Goal: Transaction & Acquisition: Purchase product/service

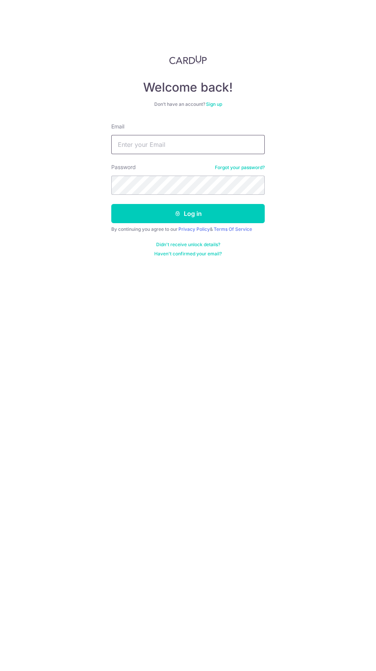
click at [178, 148] on input "Email" at bounding box center [187, 144] width 153 height 19
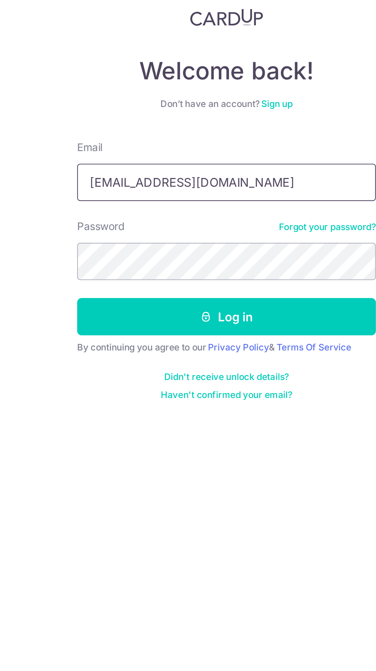
type input "[EMAIL_ADDRESS][DOMAIN_NAME]"
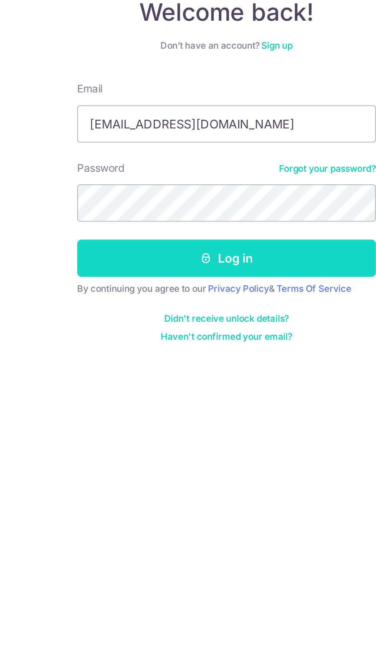
click at [205, 213] on button "Log in" at bounding box center [187, 213] width 153 height 19
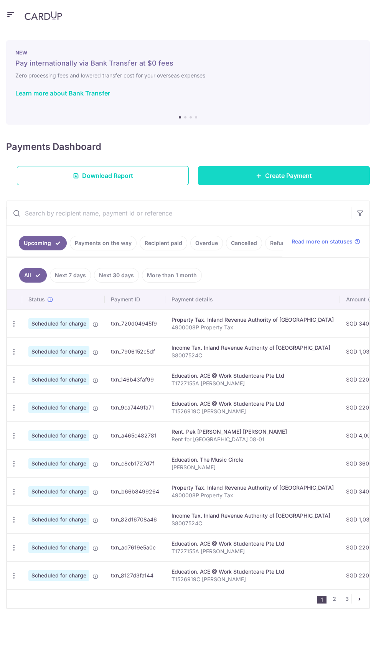
click at [322, 174] on link "Create Payment" at bounding box center [284, 175] width 172 height 19
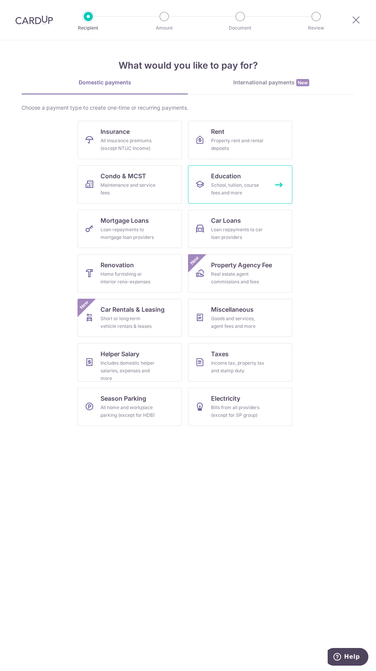
click at [257, 184] on div "School, tuition, course fees and more" at bounding box center [238, 188] width 55 height 15
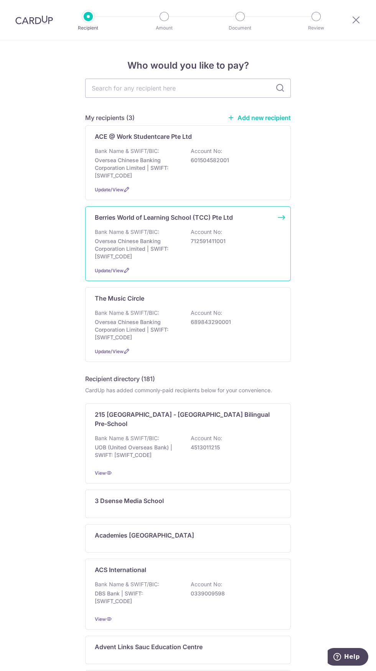
click at [256, 229] on div "Bank Name & SWIFT/BIC: Oversea Chinese Banking Corporation Limited | SWIFT: OCB…" at bounding box center [188, 244] width 186 height 32
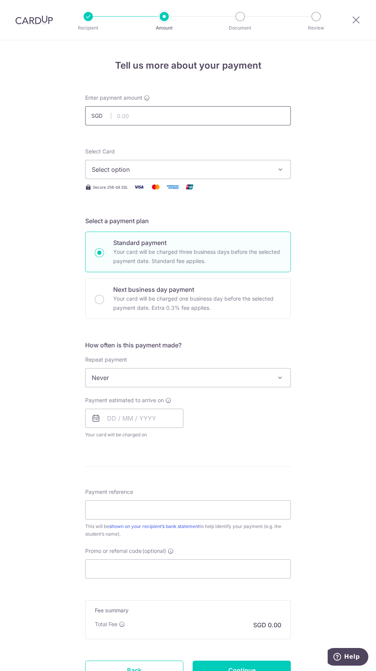
click at [189, 115] on input "text" at bounding box center [188, 115] width 206 height 19
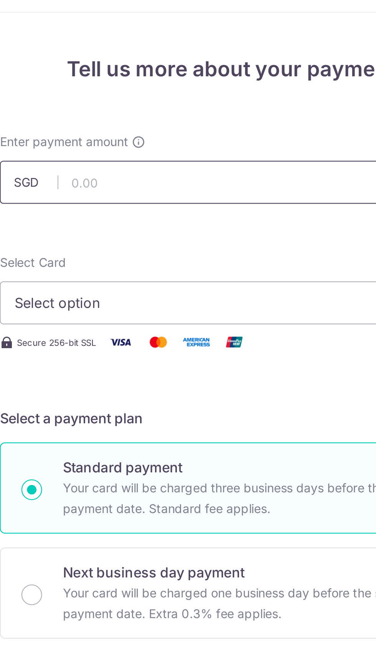
click at [212, 118] on input "text" at bounding box center [188, 115] width 206 height 19
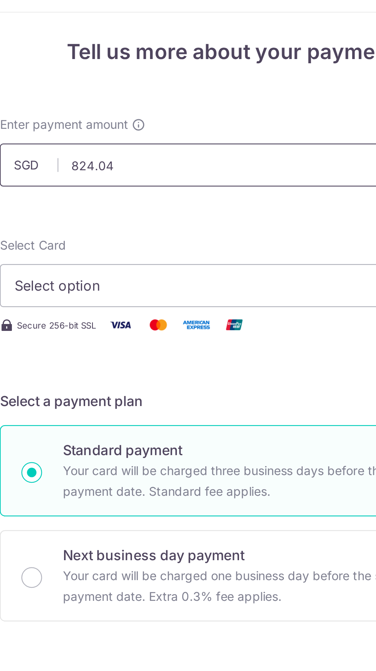
type input "824.04"
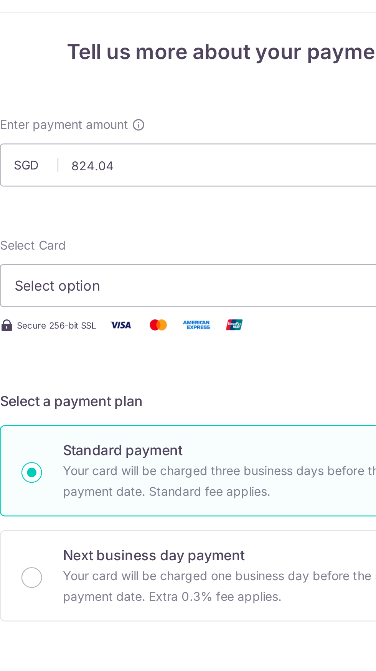
click at [210, 158] on span "Select option" at bounding box center [181, 161] width 179 height 9
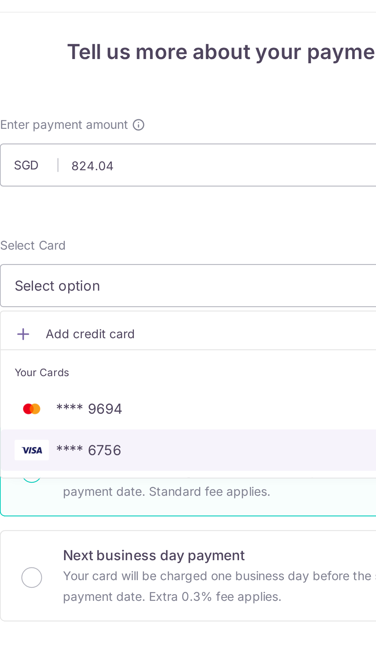
click at [137, 233] on span "**** 6756" at bounding box center [124, 234] width 29 height 9
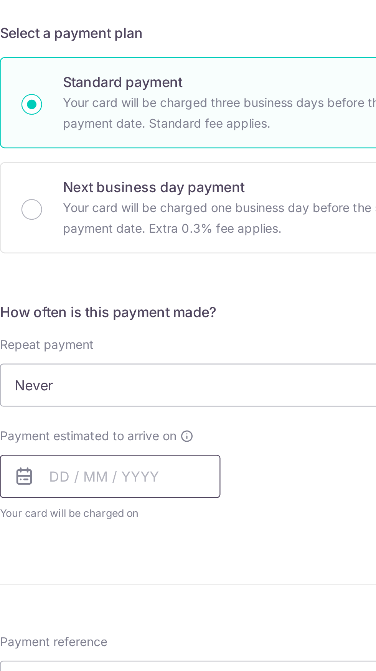
click at [166, 413] on input "text" at bounding box center [134, 410] width 98 height 19
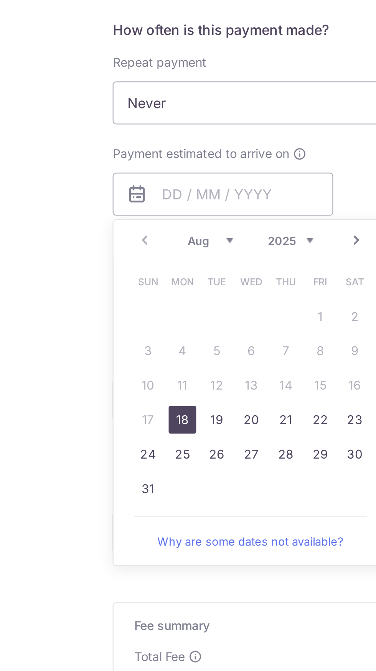
click at [118, 512] on link "18" at bounding box center [116, 511] width 12 height 12
type input "[DATE]"
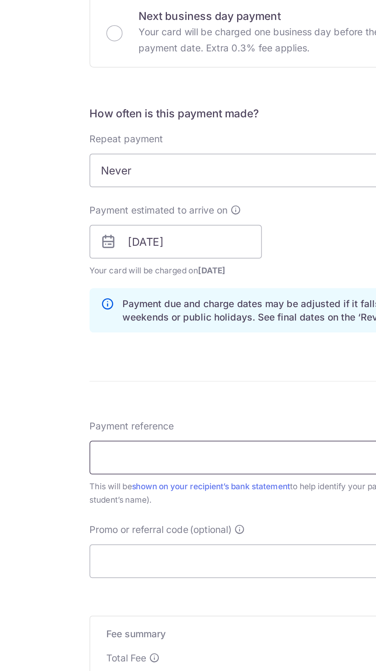
click at [188, 534] on input "Payment reference" at bounding box center [188, 533] width 206 height 19
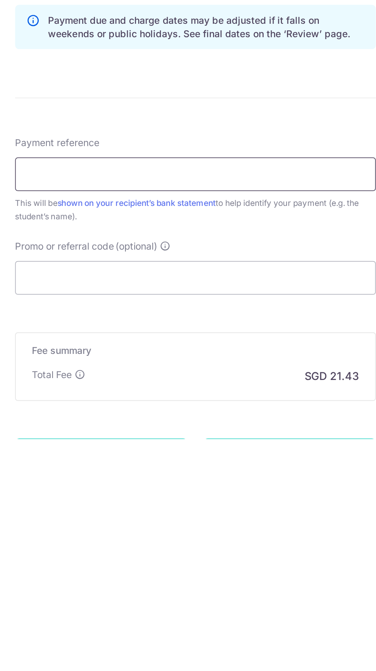
scroll to position [39, 0]
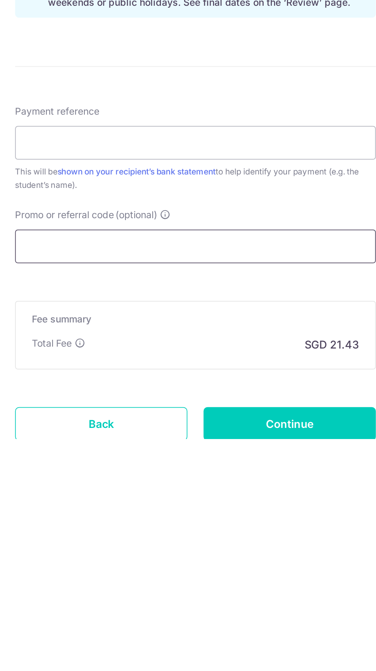
click at [212, 563] on input "Promo or referral code (optional)" at bounding box center [188, 561] width 206 height 19
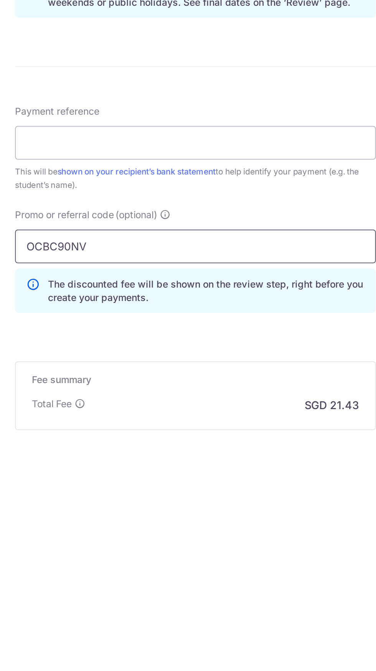
type input "OCBC90NV"
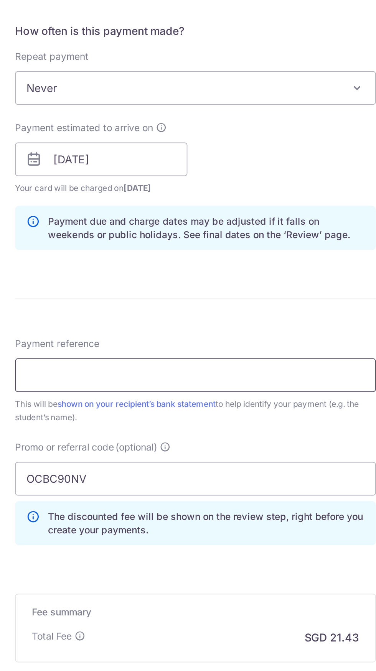
click at [216, 501] on input "Payment reference" at bounding box center [188, 502] width 206 height 19
click at [219, 501] on input "DT-I25001343" at bounding box center [188, 502] width 206 height 19
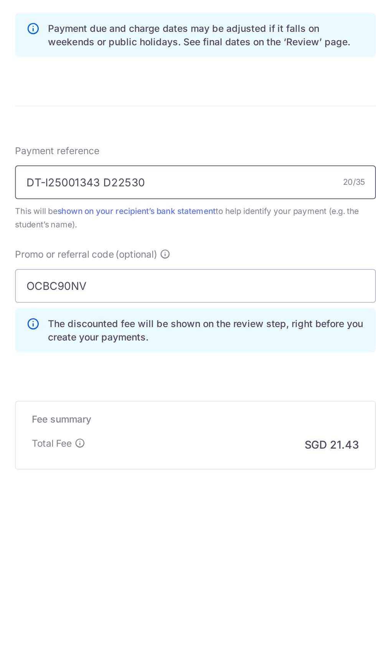
type input "DT-I25001343 D22530"
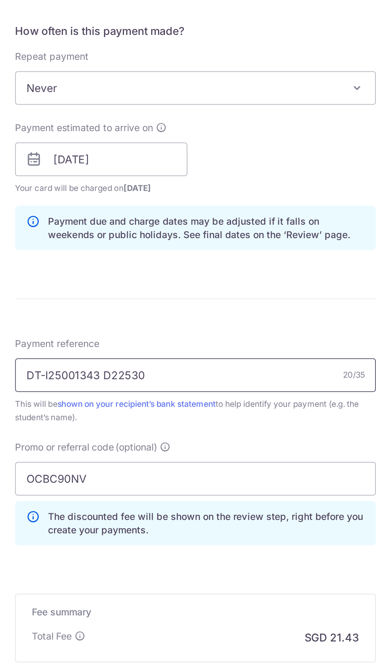
scroll to position [74, 0]
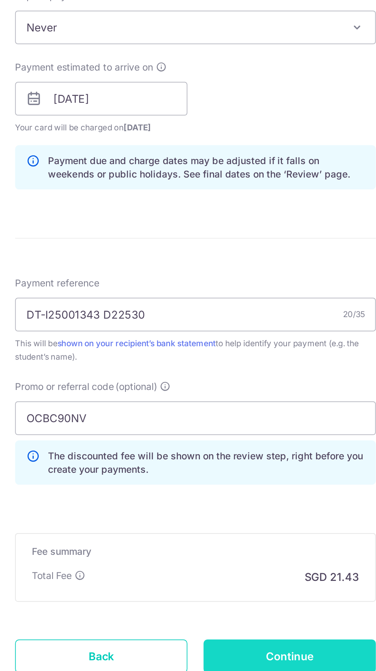
click at [272, 663] on input "Continue" at bounding box center [241, 662] width 98 height 19
type input "Create Schedule"
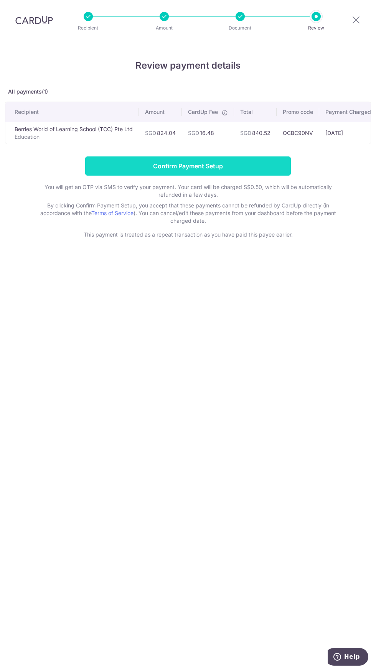
click at [273, 163] on input "Confirm Payment Setup" at bounding box center [188, 165] width 206 height 19
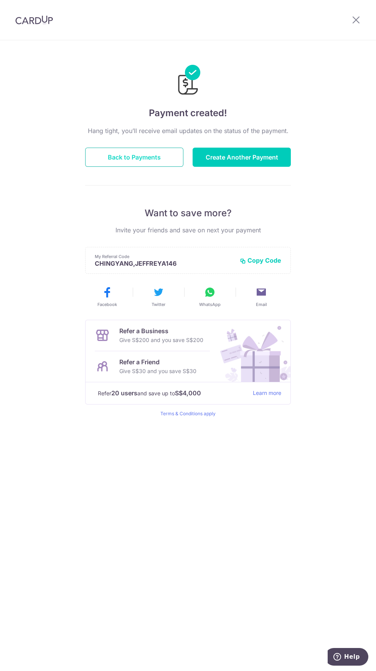
click at [157, 148] on button "Back to Payments" at bounding box center [134, 157] width 98 height 19
